Goal: Task Accomplishment & Management: Use online tool/utility

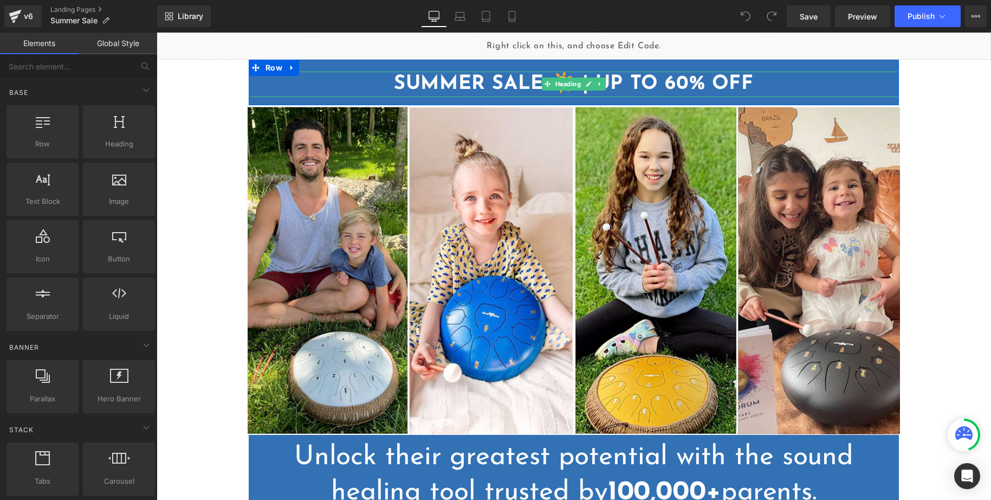
click at [617, 84] on strong "SUMMER SALE ☀️ | UP TO 60% OFF" at bounding box center [573, 84] width 359 height 20
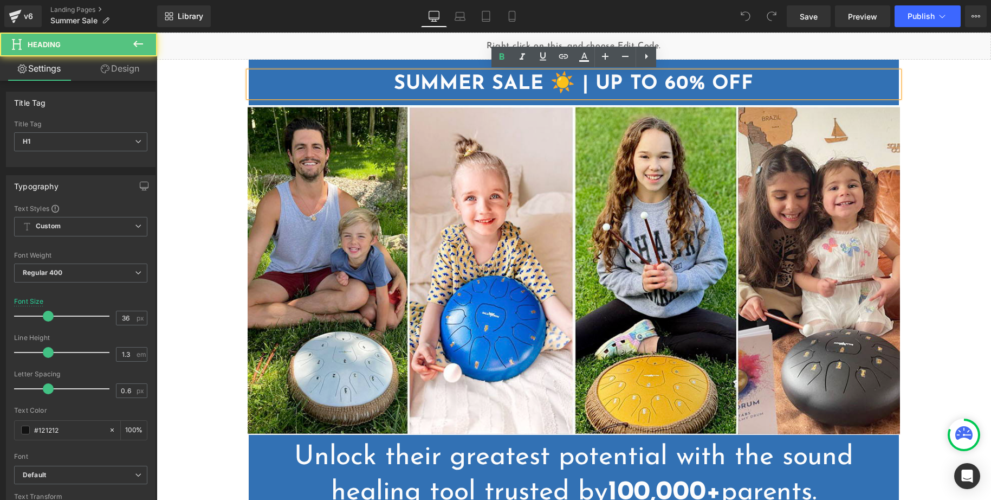
drag, startPoint x: 591, startPoint y: 82, endPoint x: 605, endPoint y: 82, distance: 14.1
click at [591, 82] on strong "SUMMER SALE ☀️ | UP TO 60% OFF" at bounding box center [573, 84] width 359 height 20
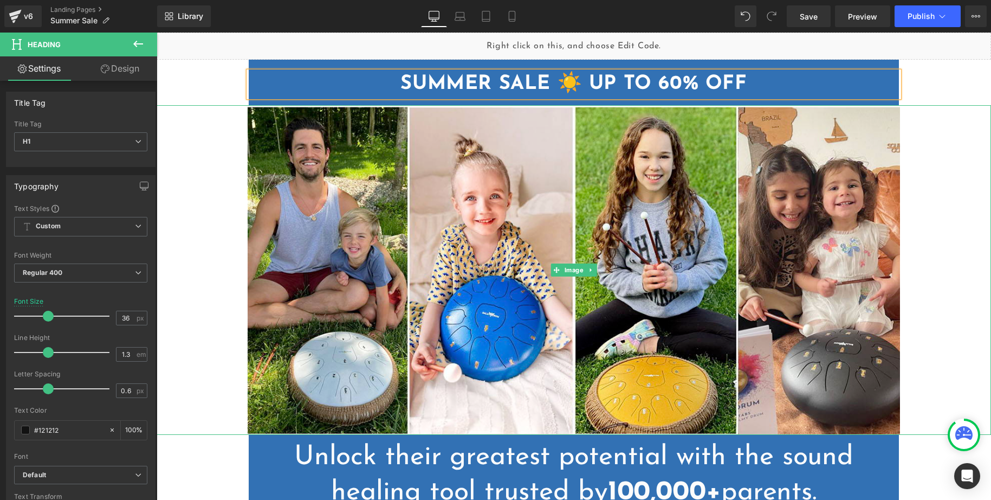
click at [222, 155] on link at bounding box center [574, 270] width 835 height 330
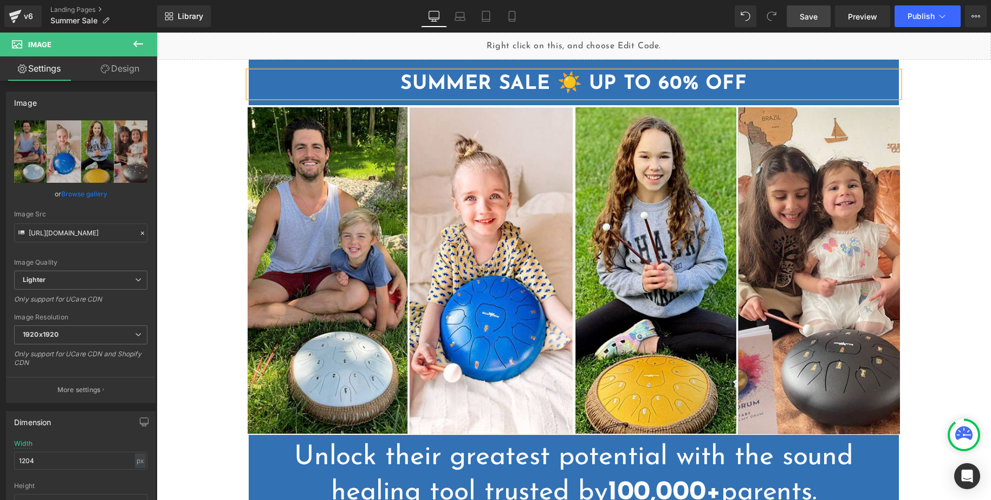
click at [818, 17] on span "Save" at bounding box center [809, 16] width 18 height 11
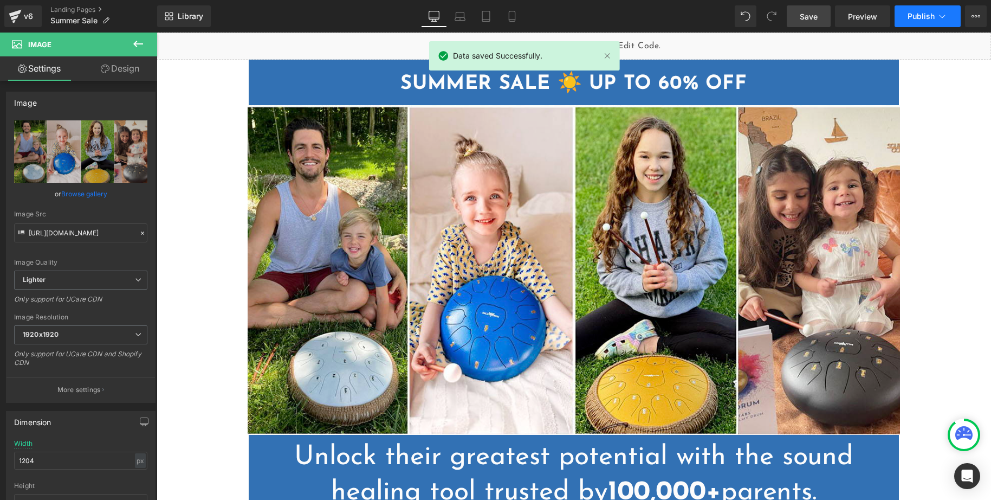
click at [923, 17] on span "Publish" at bounding box center [921, 16] width 27 height 9
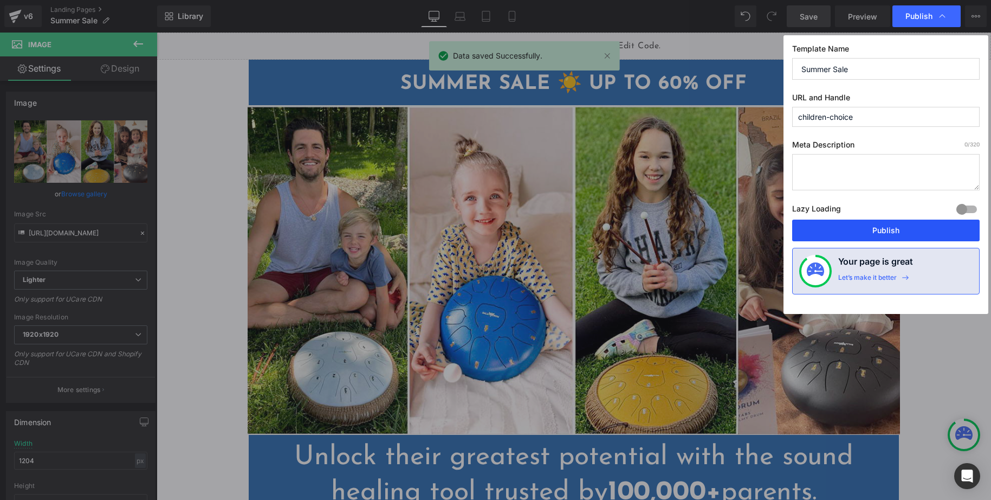
click at [862, 235] on button "Publish" at bounding box center [886, 231] width 188 height 22
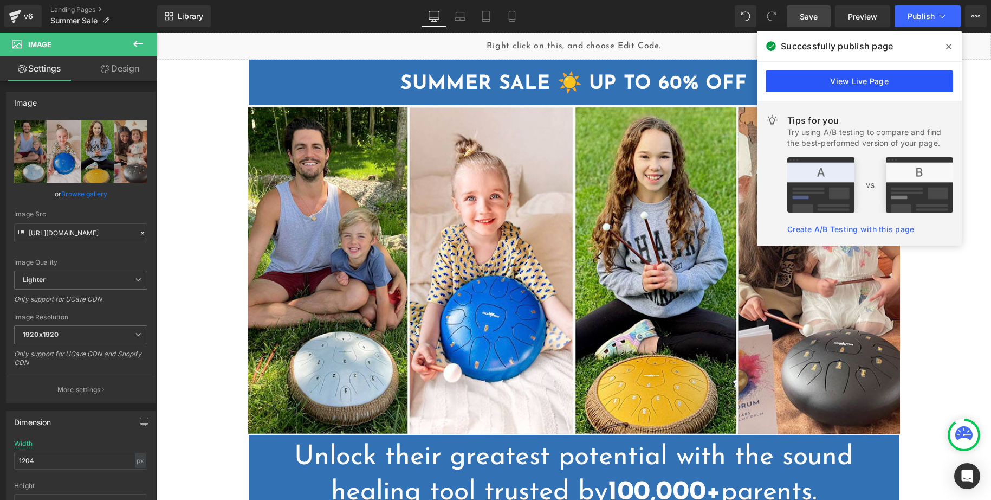
click at [807, 78] on link "View Live Page" at bounding box center [860, 81] width 188 height 22
